Goal: Transaction & Acquisition: Purchase product/service

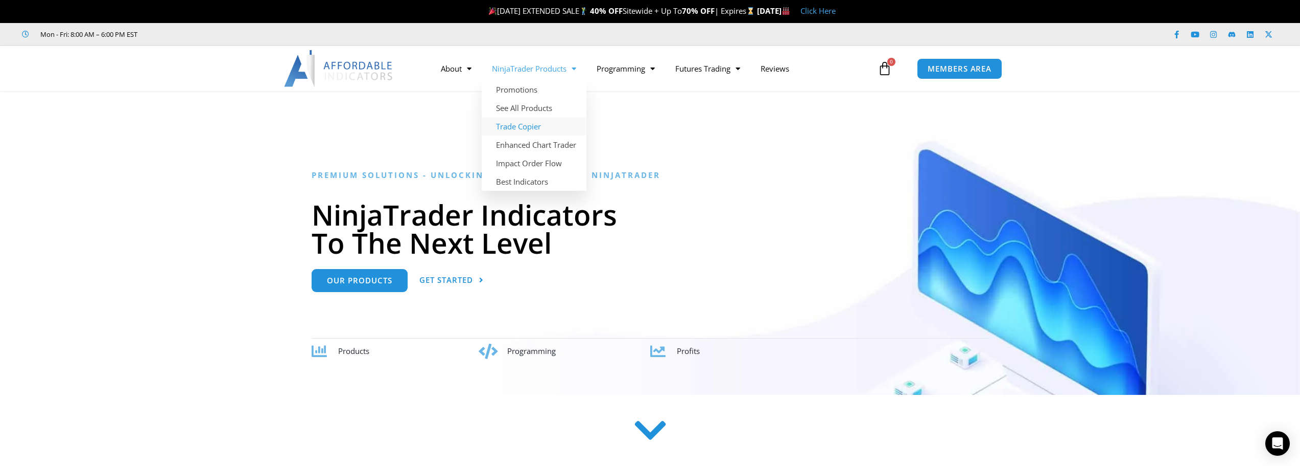
click at [537, 125] on link "Trade Copier" at bounding box center [534, 126] width 105 height 18
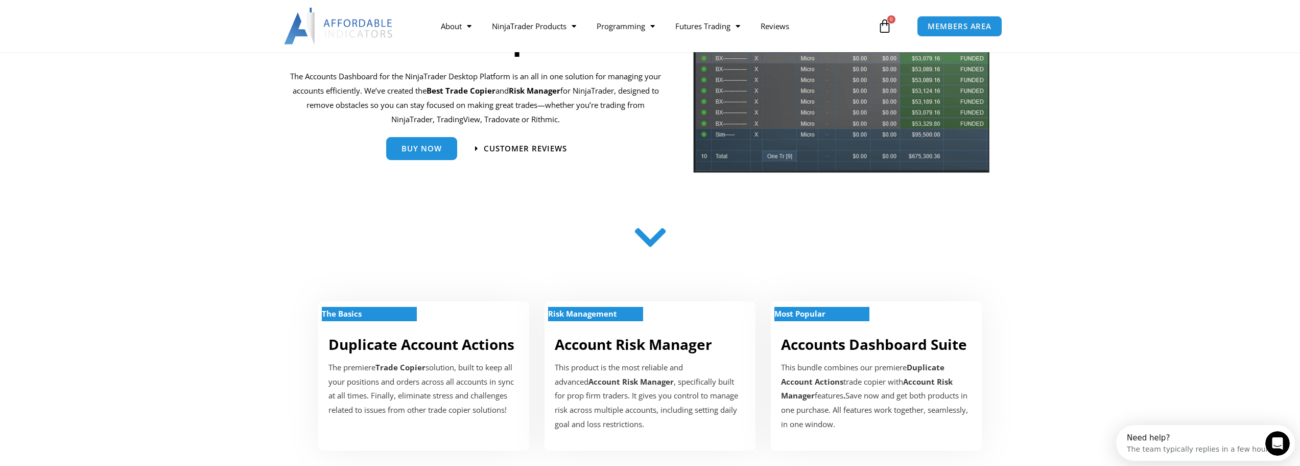
scroll to position [255, 0]
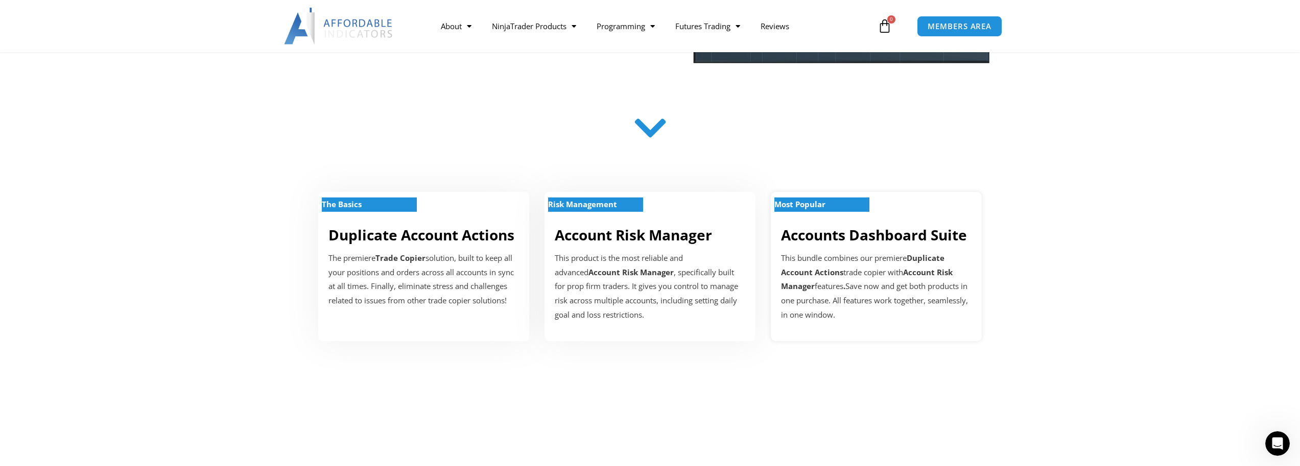
click at [921, 279] on div "This bundle combines our premiere Duplicate Account Actions trade copier with A…" at bounding box center [876, 286] width 191 height 71
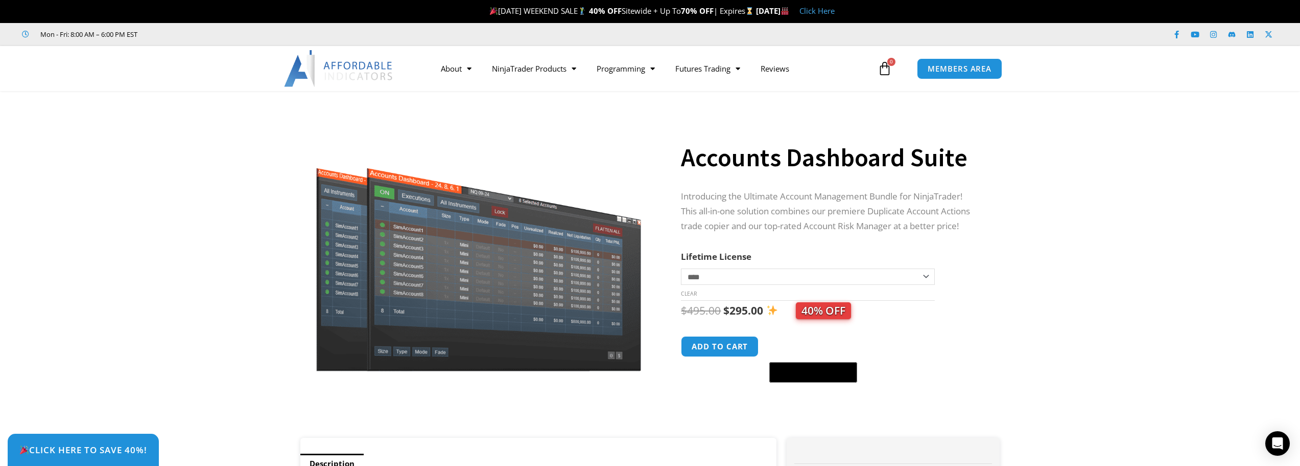
click at [929, 272] on select "**********" at bounding box center [807, 276] width 253 height 16
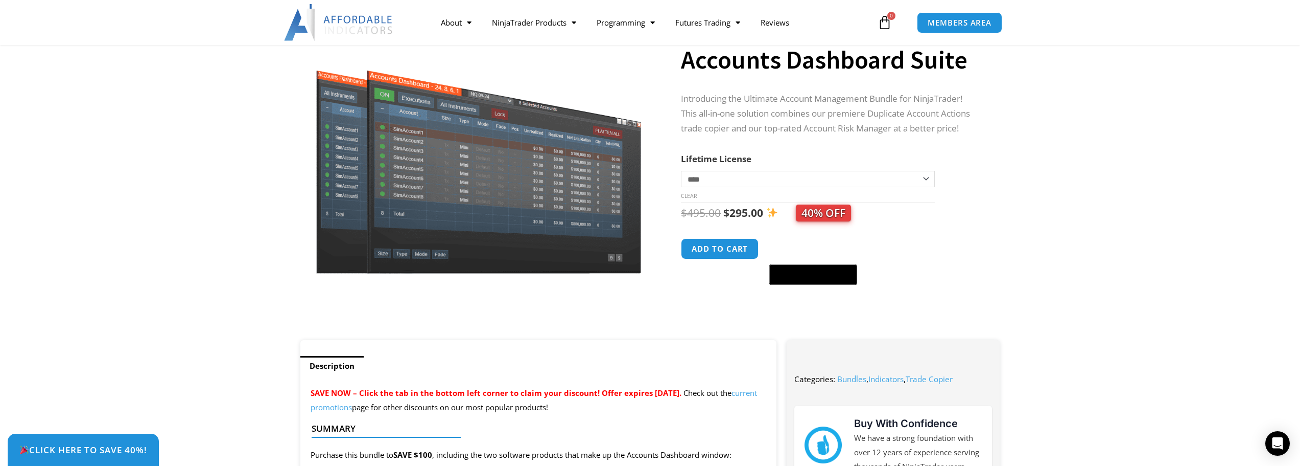
scroll to position [102, 0]
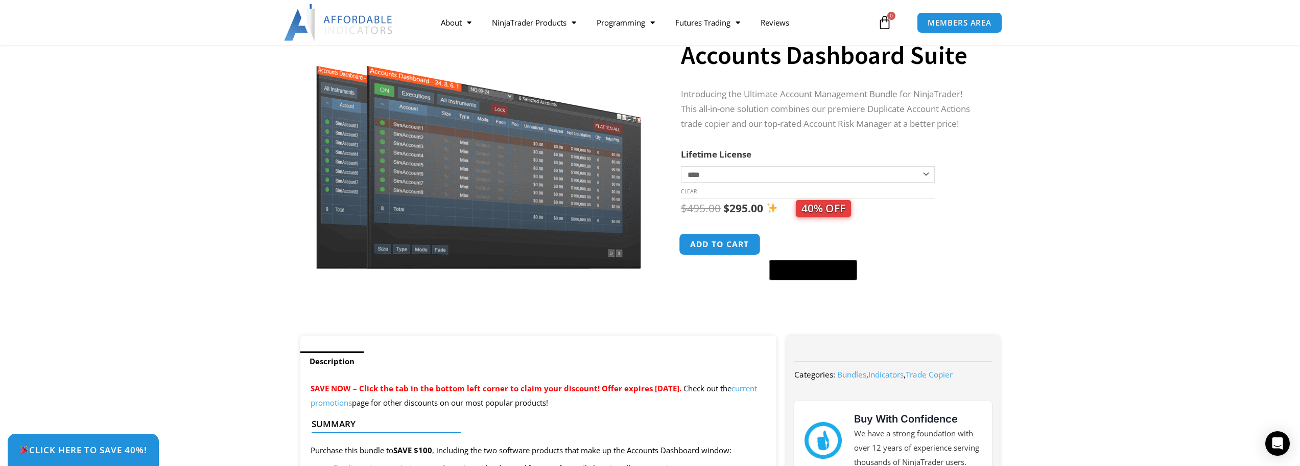
click at [717, 240] on button "Add to cart" at bounding box center [721, 244] width 82 height 22
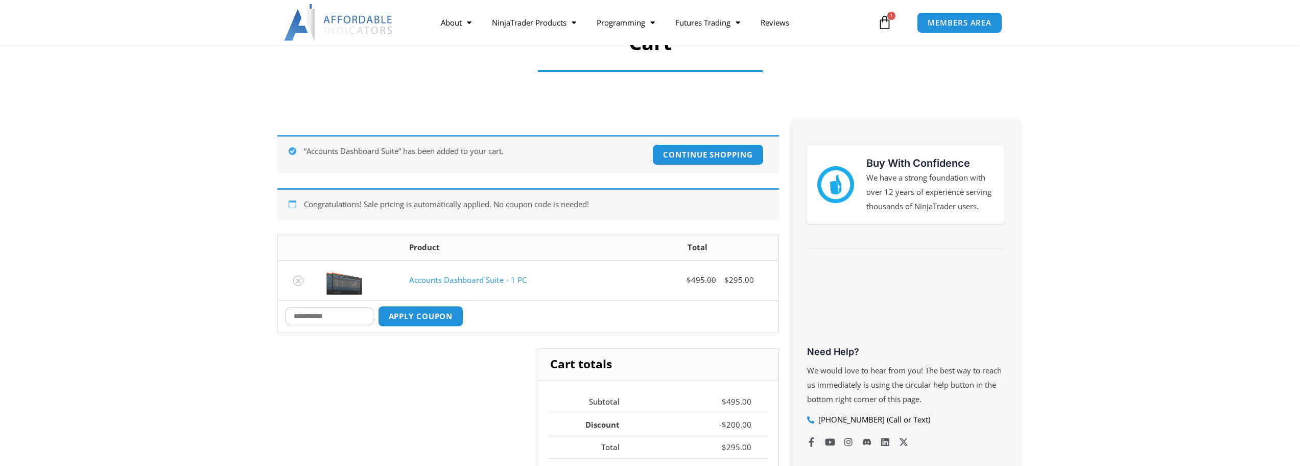
scroll to position [102, 0]
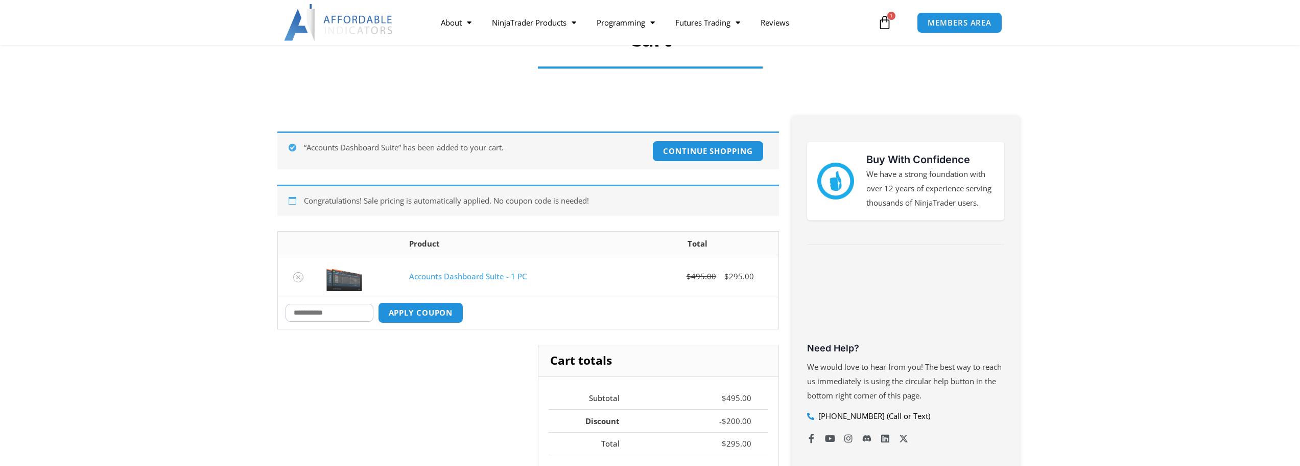
click at [344, 318] on input "Coupon:" at bounding box center [330, 313] width 88 height 18
type input "****"
click at [405, 318] on button "Apply coupon" at bounding box center [421, 312] width 90 height 22
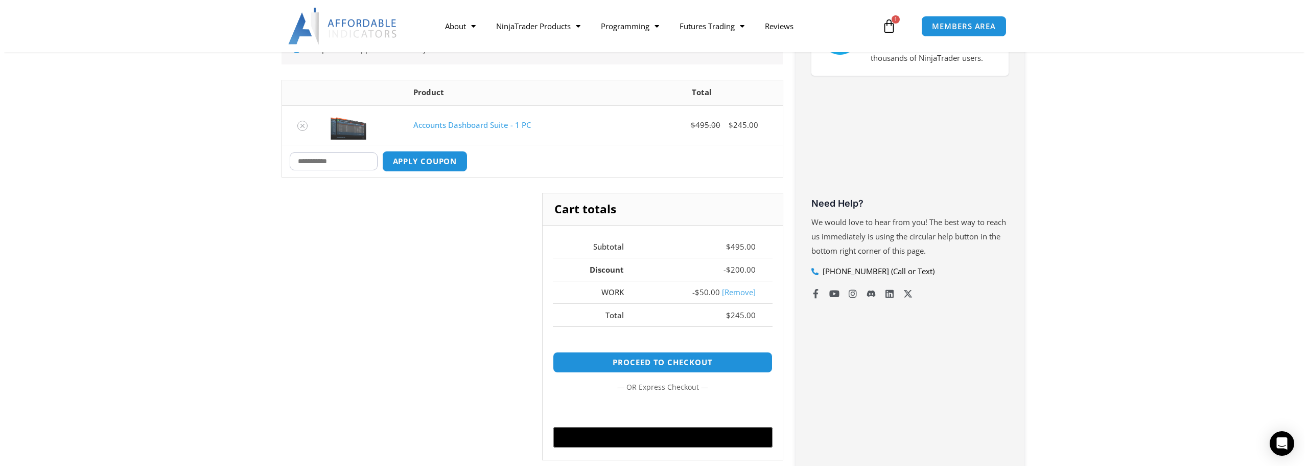
scroll to position [229, 0]
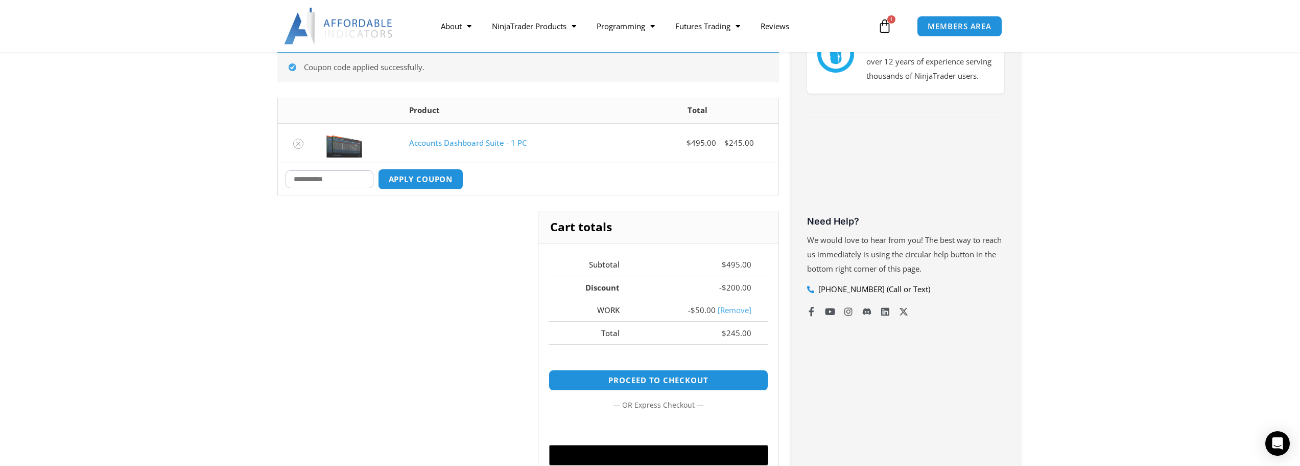
click at [886, 28] on icon at bounding box center [885, 26] width 14 height 14
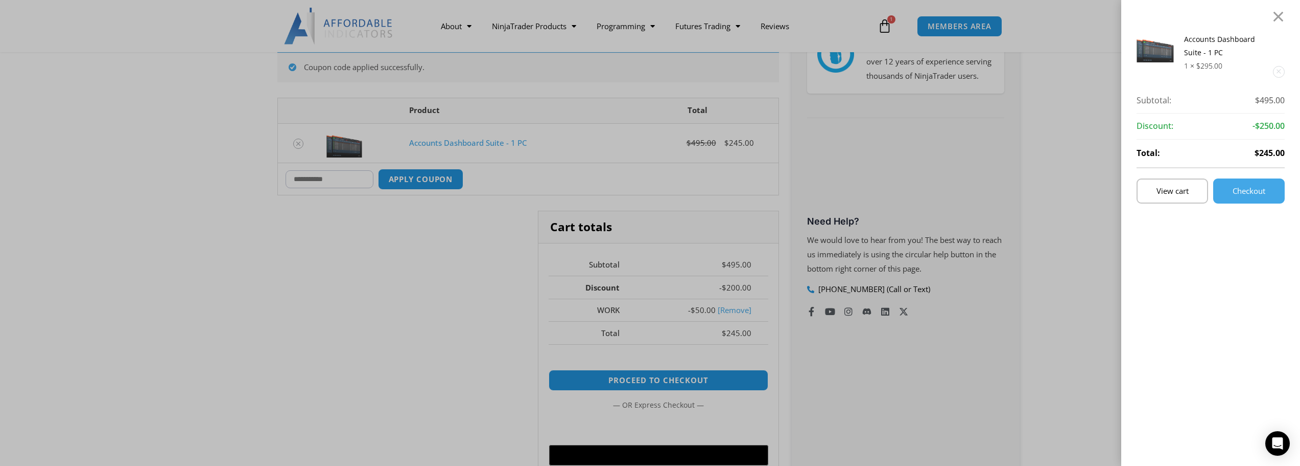
click at [1066, 283] on div "Accounts Dashboard Suite - 1 PC 1 × $ 295.00 Subtotal: $ 495.00 Subtotal: $495.…" at bounding box center [650, 233] width 1300 height 466
